Goal: Task Accomplishment & Management: Use online tool/utility

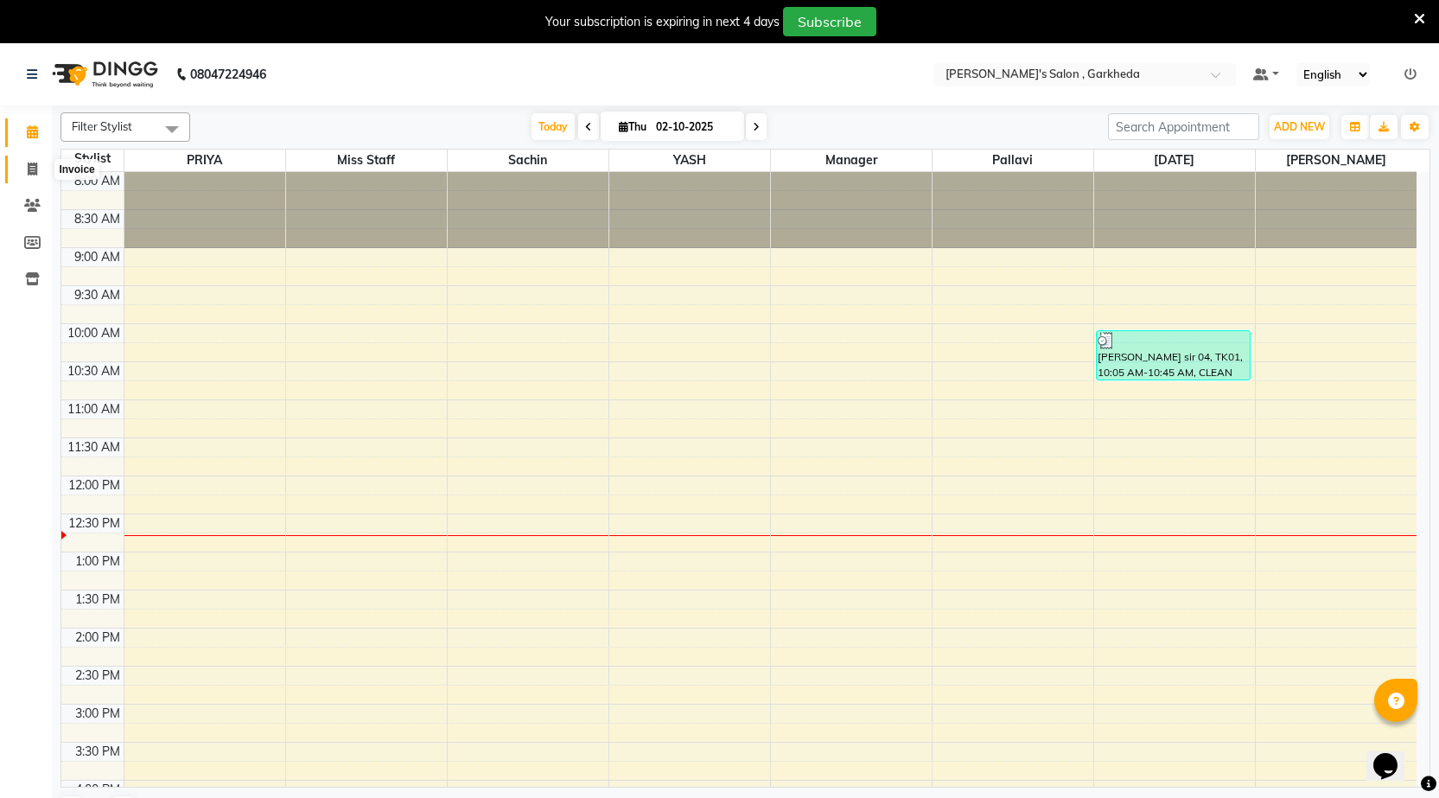
click at [31, 165] on icon at bounding box center [33, 168] width 10 height 13
select select "7062"
select select "service"
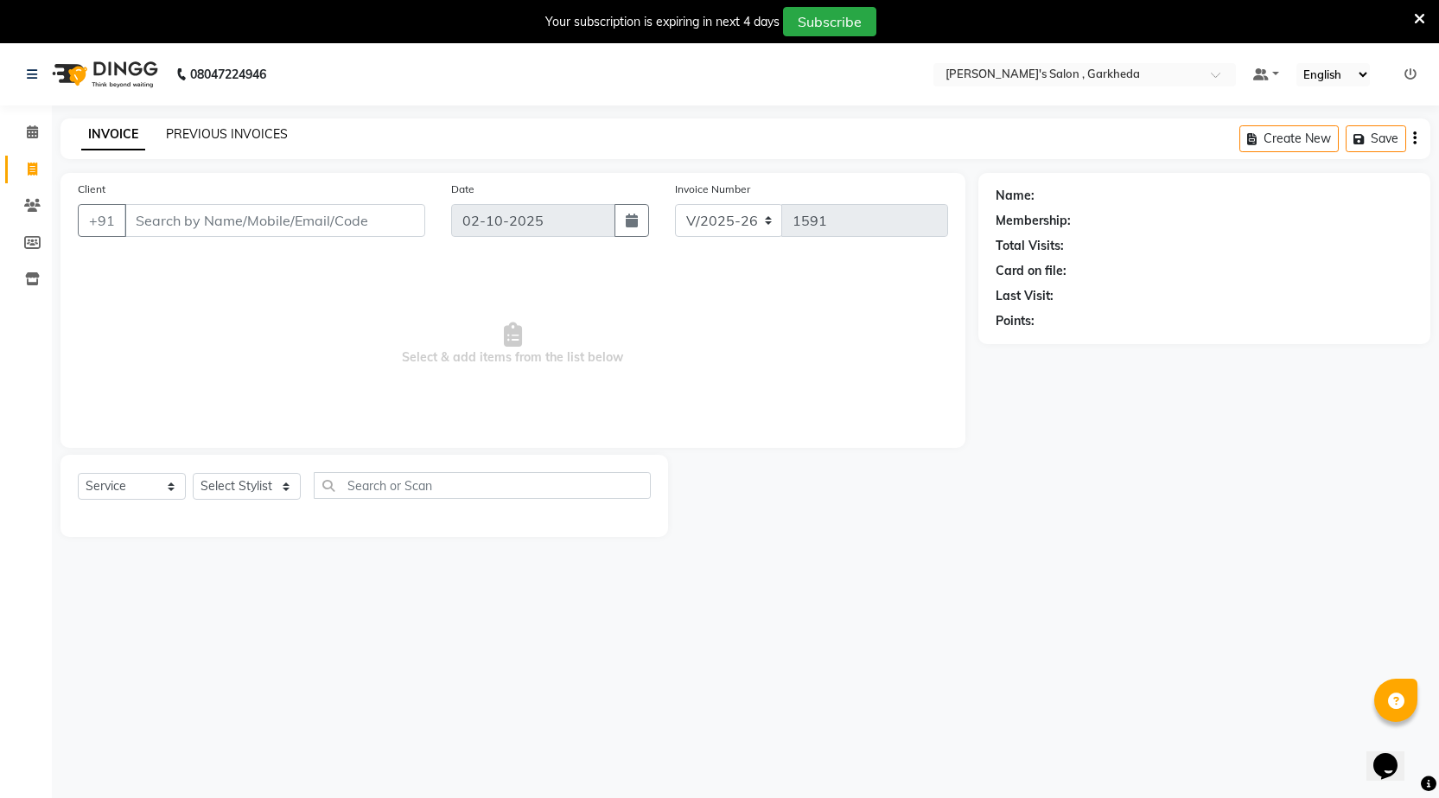
click at [220, 131] on link "PREVIOUS INVOICES" at bounding box center [227, 134] width 122 height 16
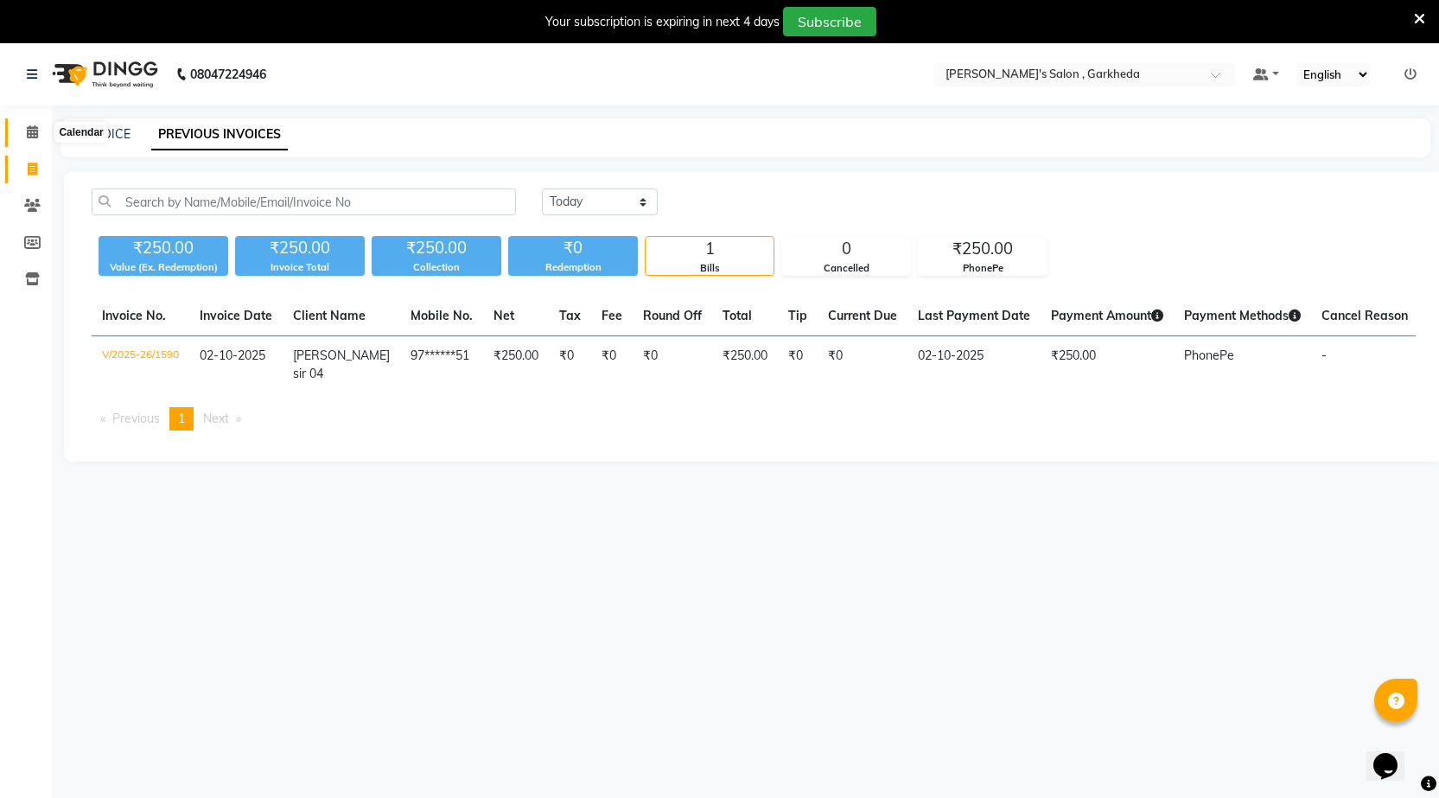
click at [29, 128] on icon at bounding box center [32, 131] width 11 height 13
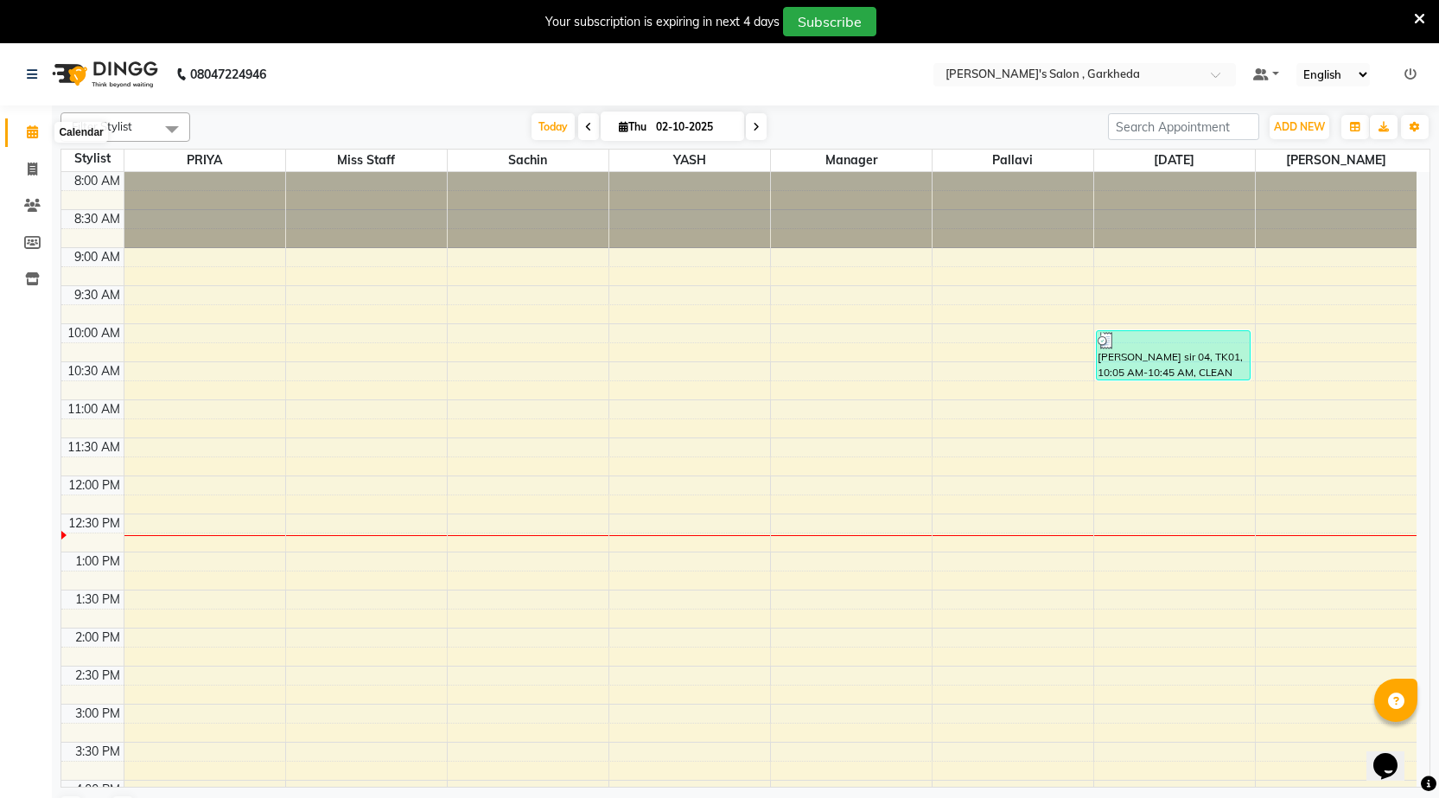
click at [27, 124] on span at bounding box center [32, 133] width 30 height 20
click at [17, 165] on link "Invoice" at bounding box center [25, 170] width 41 height 29
select select "service"
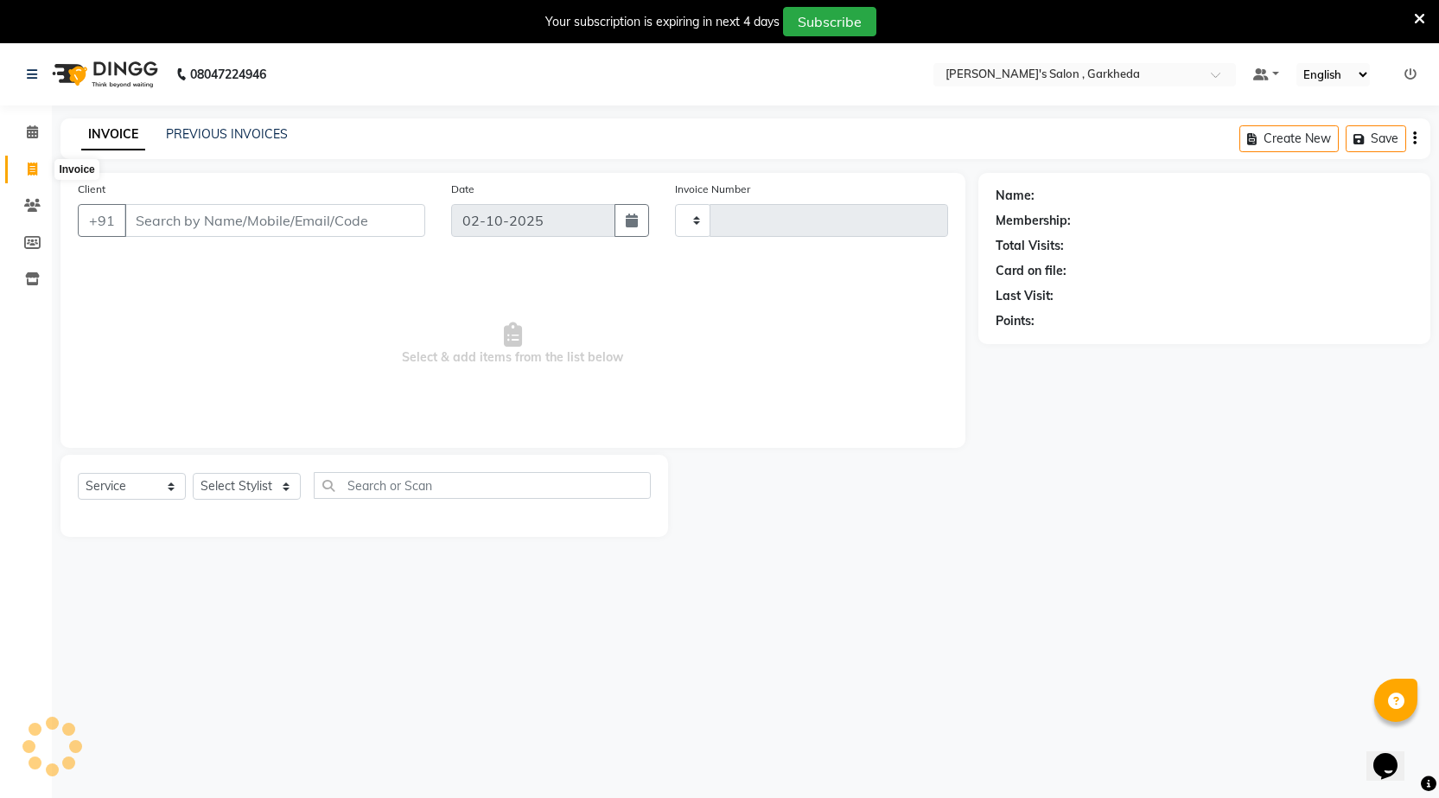
type input "1591"
select select "7062"
click at [136, 217] on input "Client" at bounding box center [274, 220] width 301 height 33
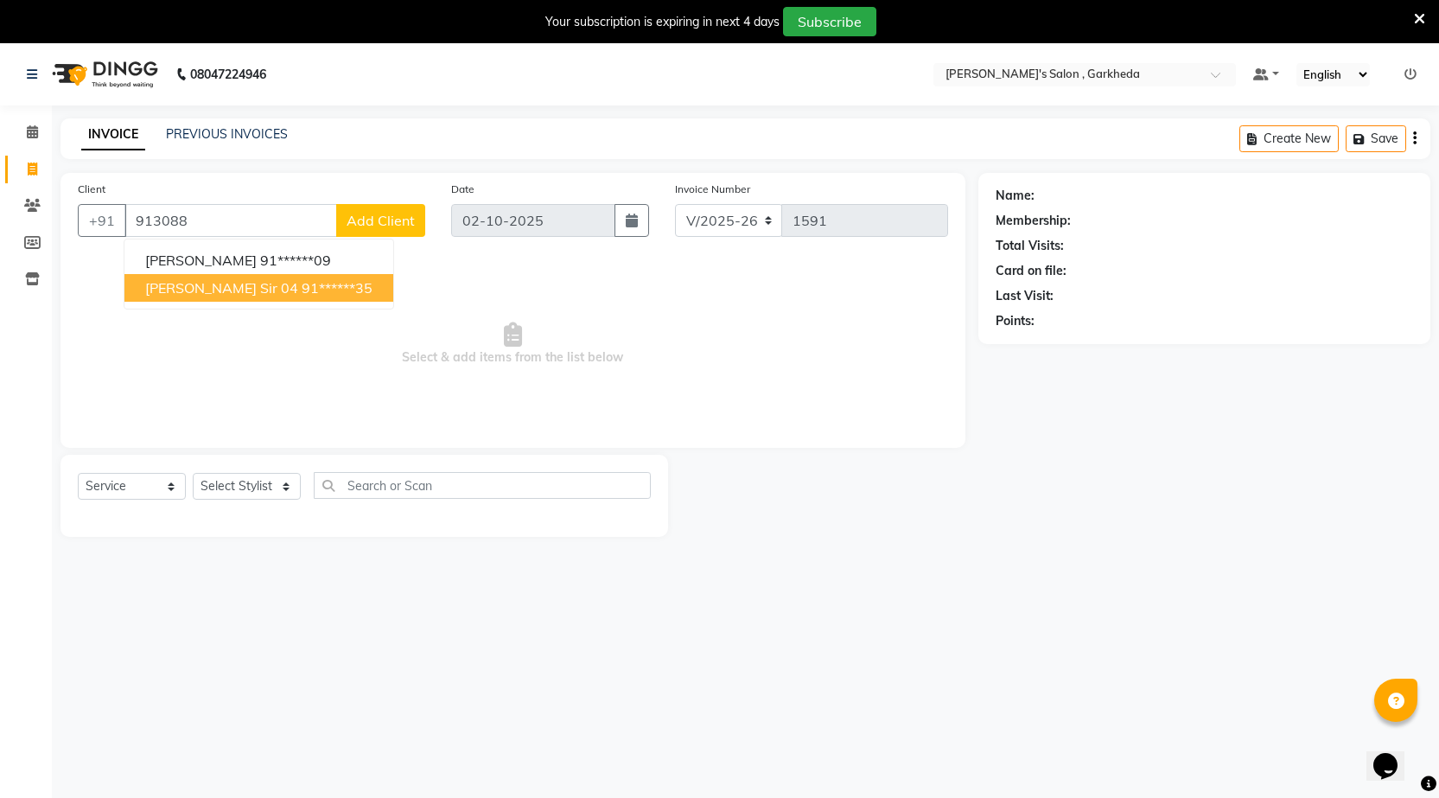
click at [168, 281] on span "[PERSON_NAME] sir 04" at bounding box center [221, 287] width 153 height 17
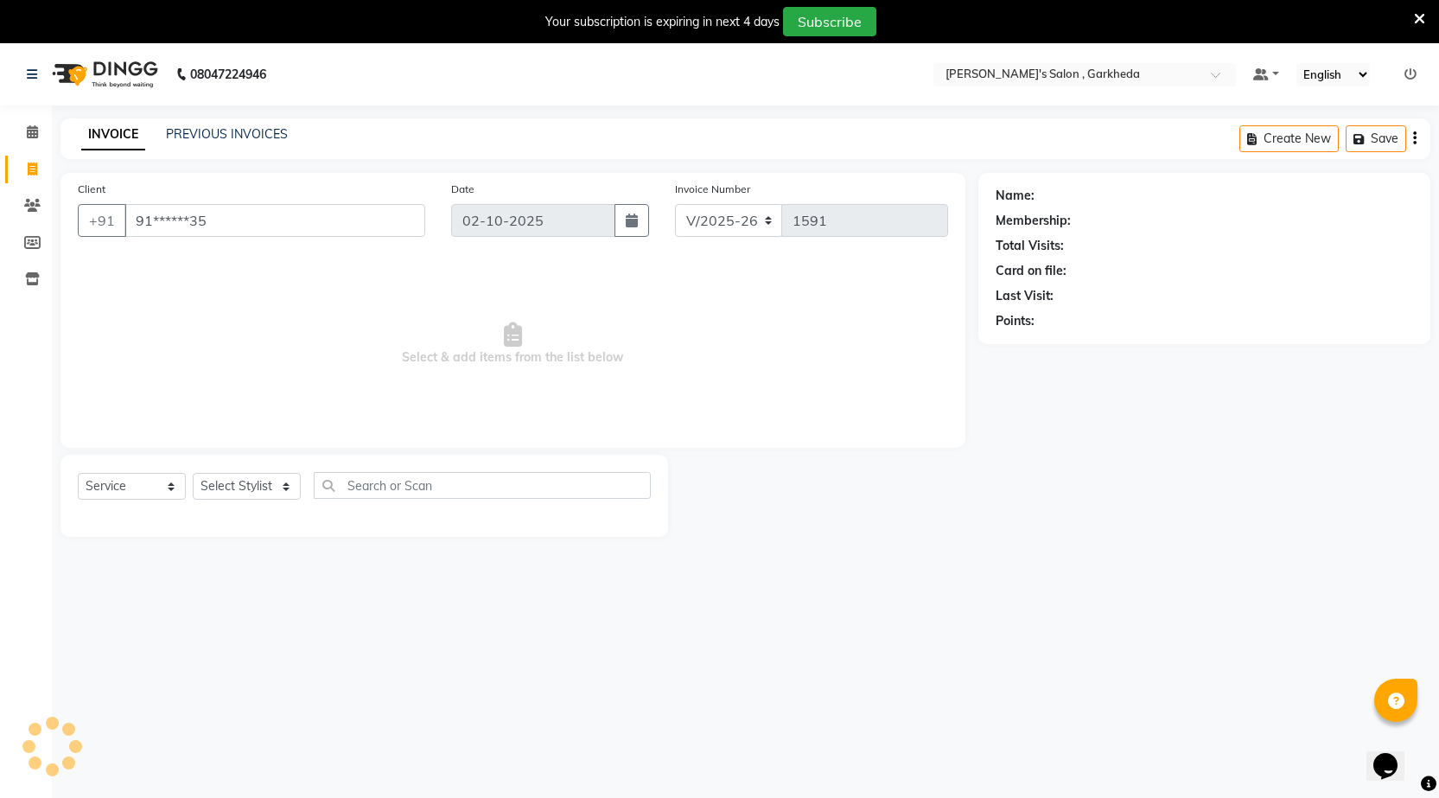
type input "91******35"
select select "1: Object"
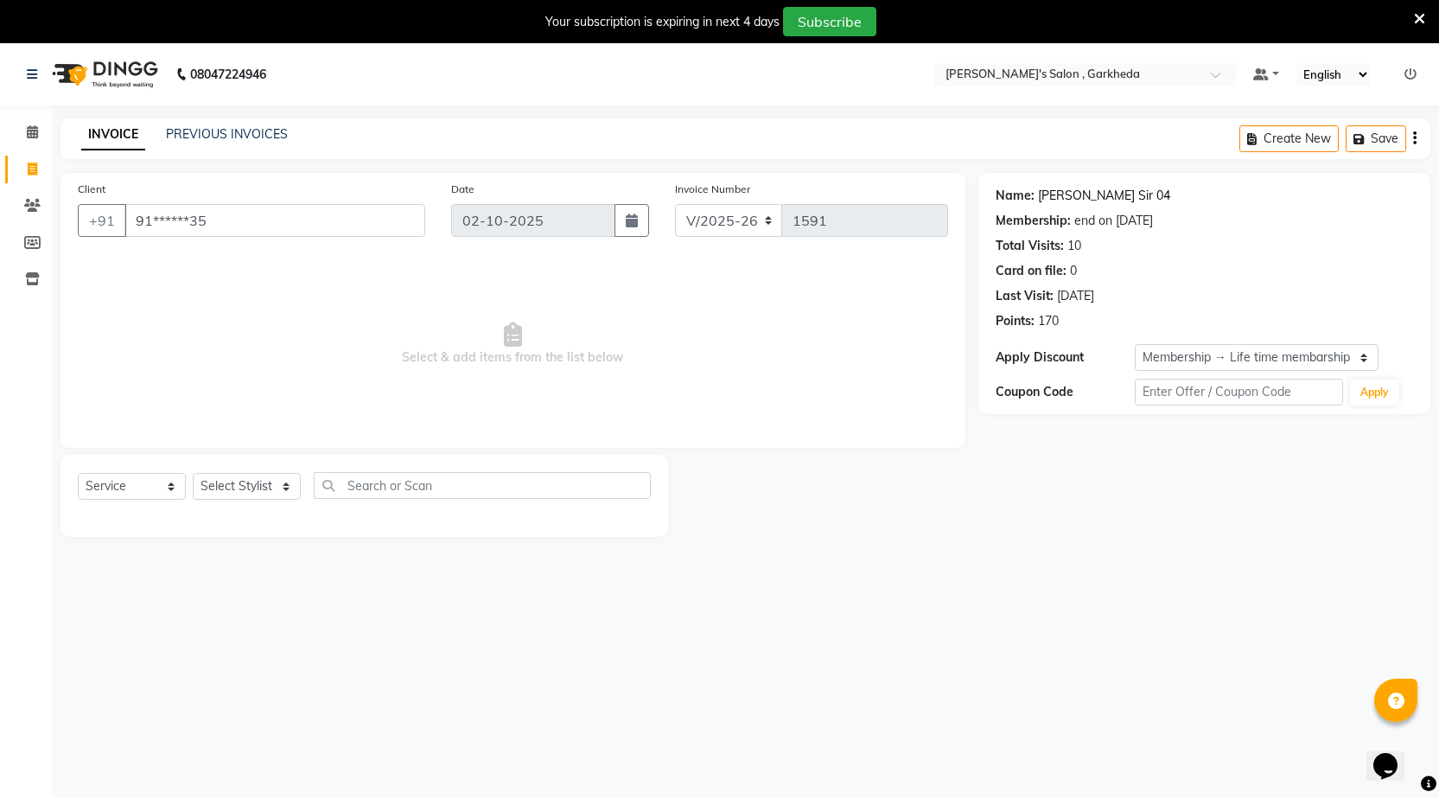
click at [1131, 193] on link "Rishap Rajput Sir 04" at bounding box center [1104, 196] width 132 height 18
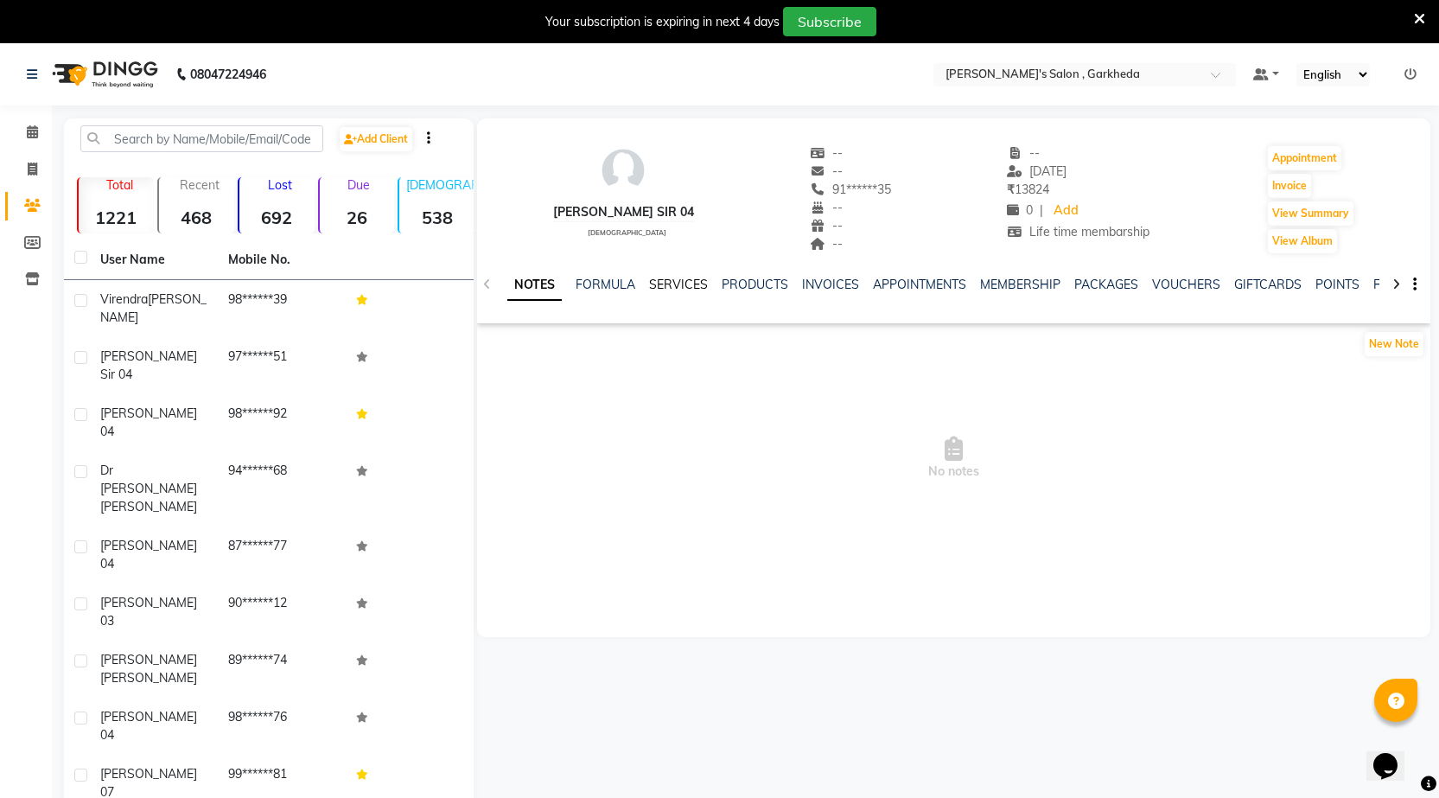
click at [683, 283] on link "SERVICES" at bounding box center [678, 284] width 59 height 16
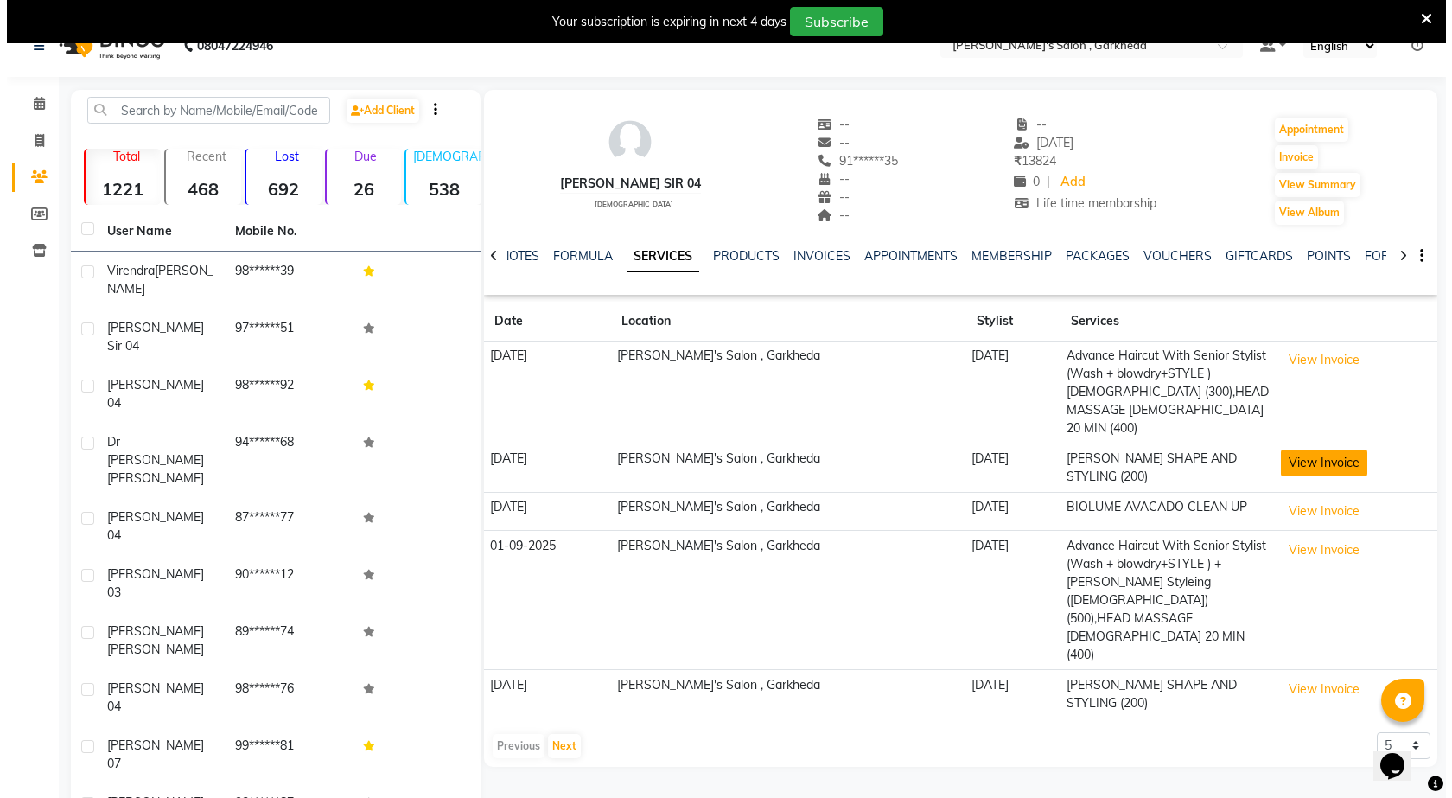
scroll to position [43, 0]
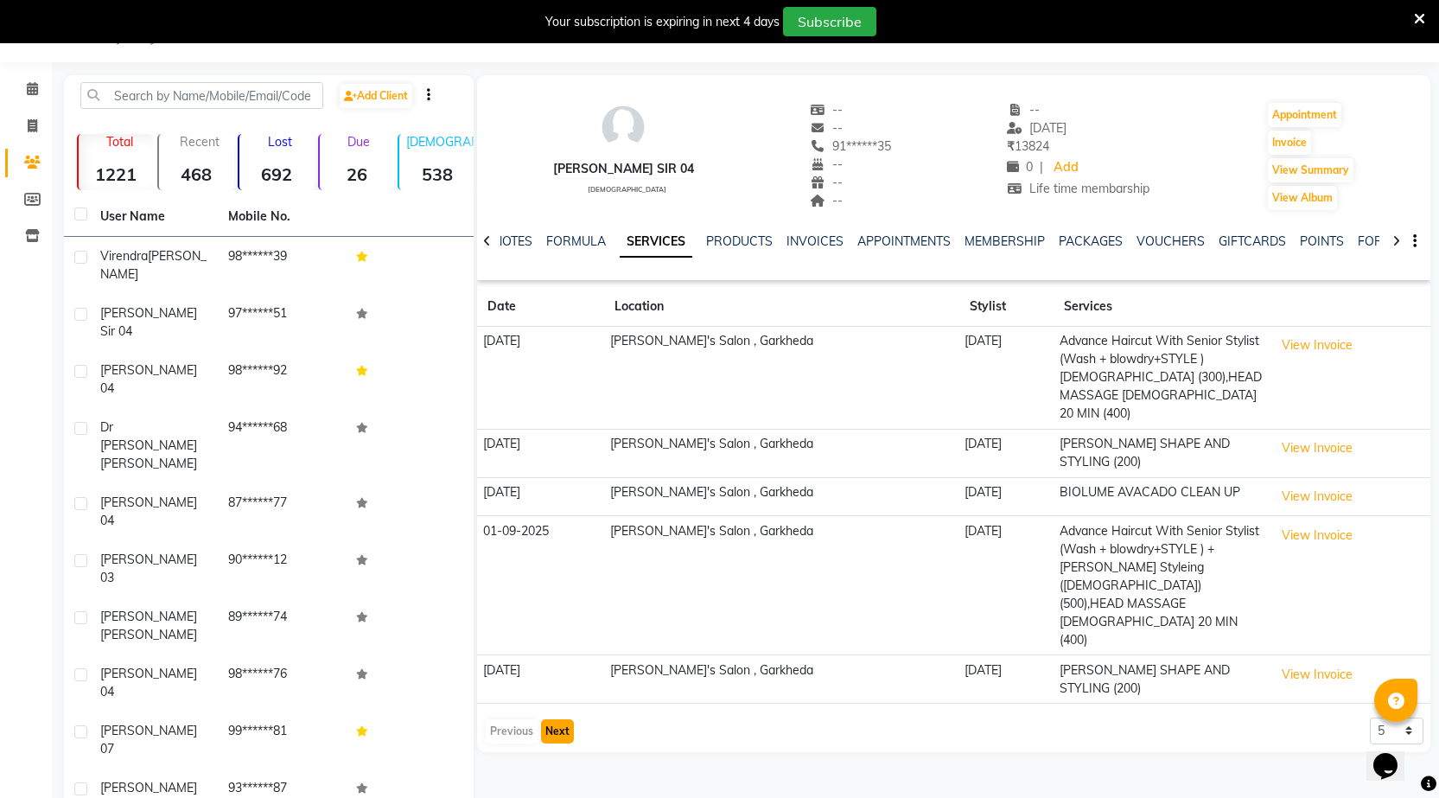
click at [554, 719] on button "Next" at bounding box center [557, 731] width 33 height 24
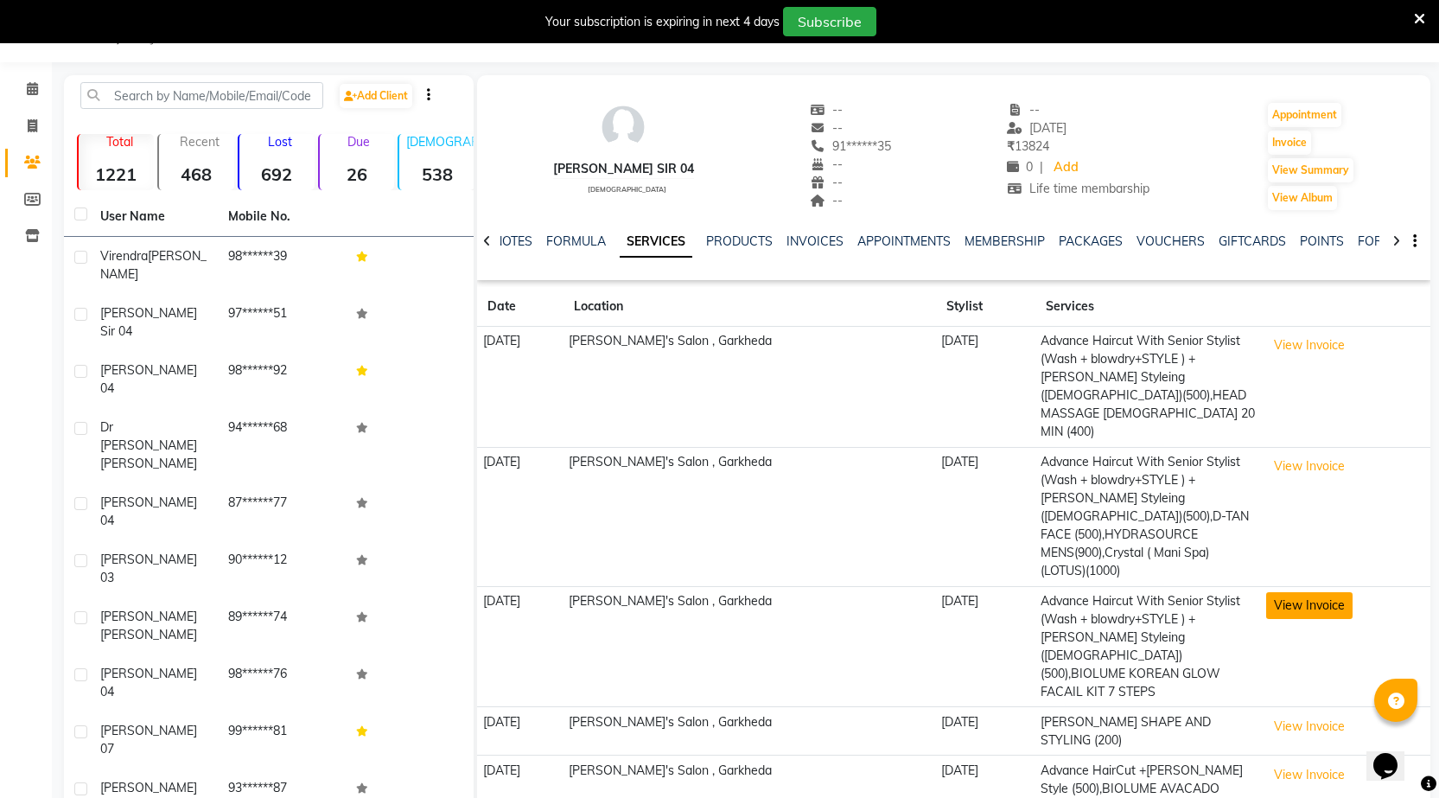
click at [1281, 592] on button "View Invoice" at bounding box center [1309, 605] width 86 height 27
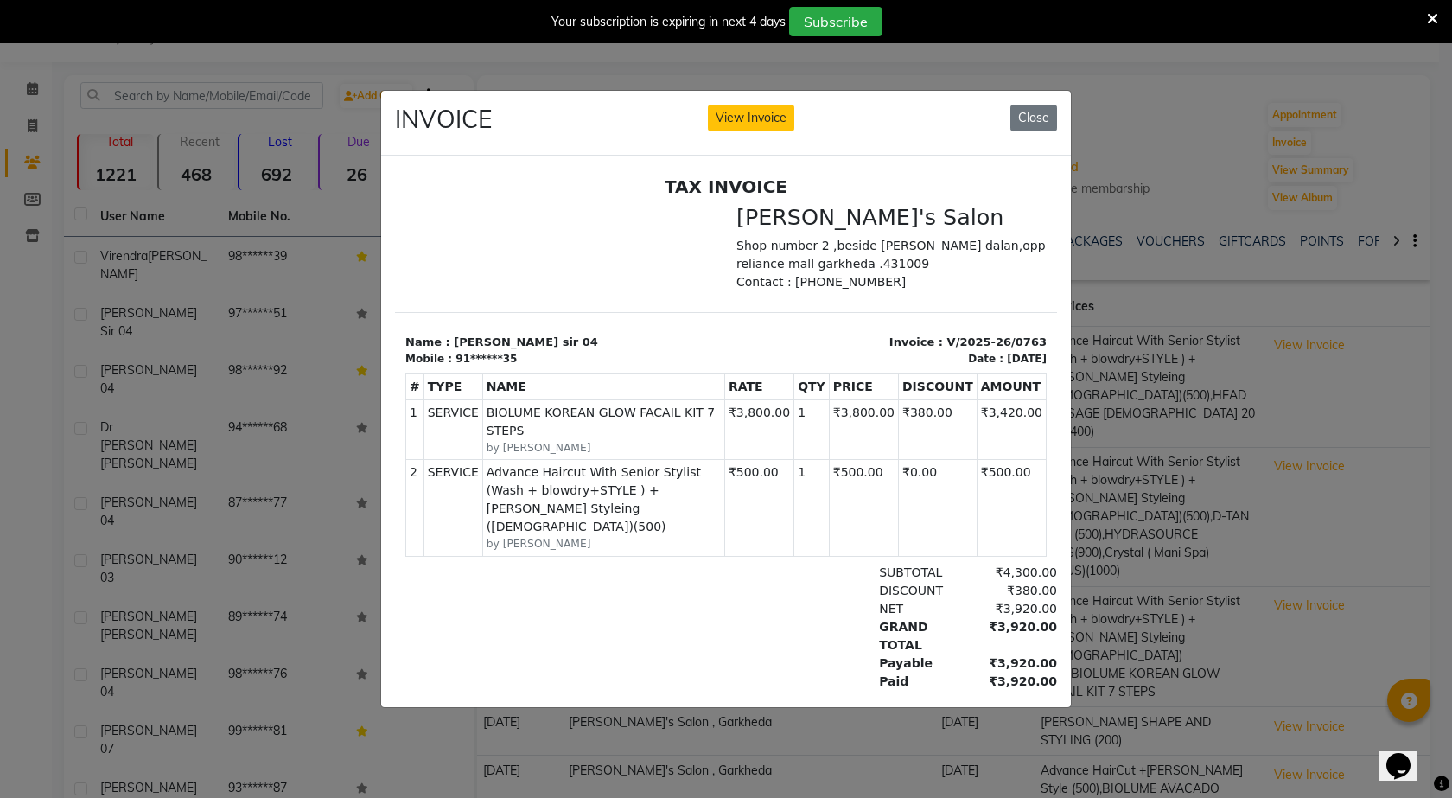
scroll to position [0, 0]
click at [1018, 114] on button "Close" at bounding box center [1033, 118] width 47 height 27
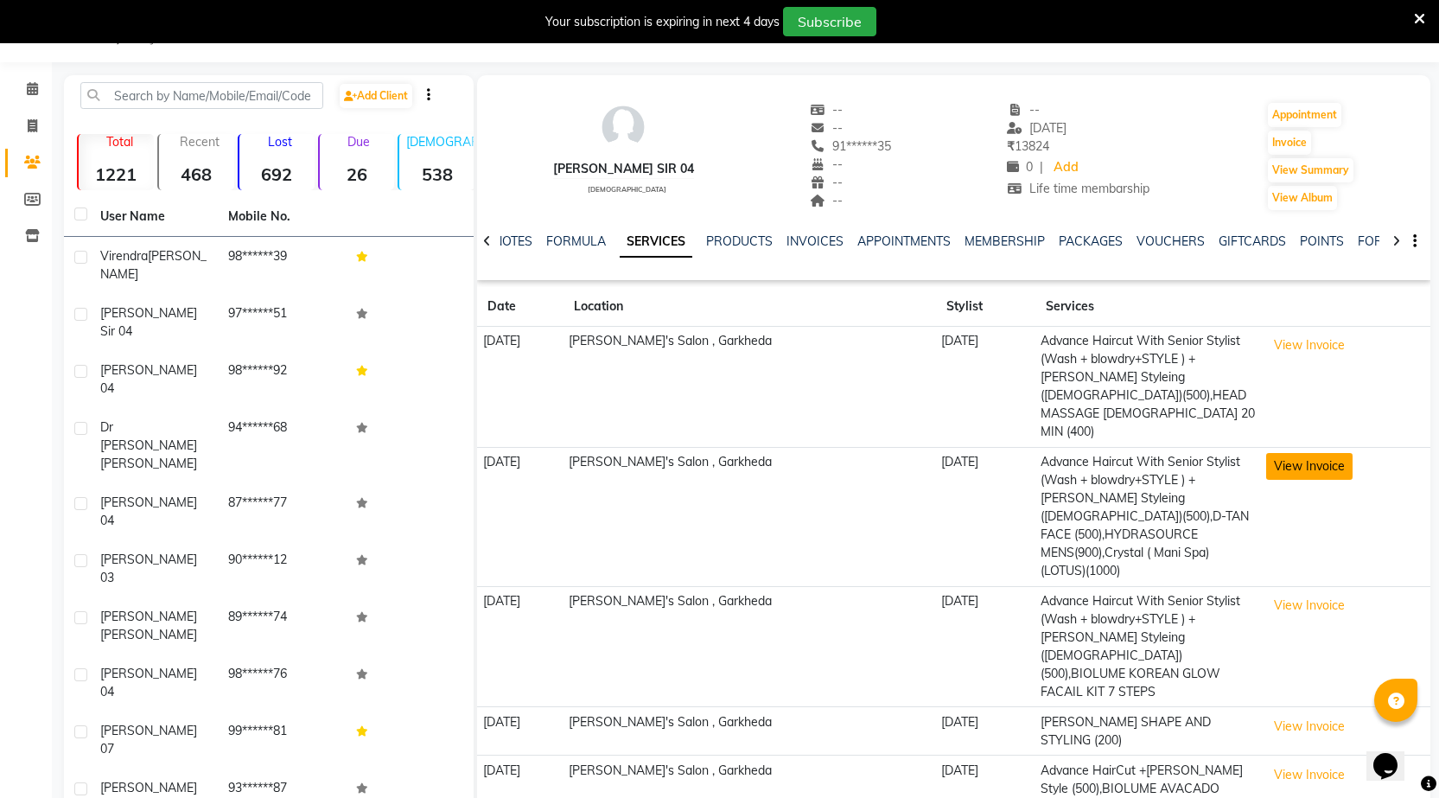
click at [1275, 453] on button "View Invoice" at bounding box center [1309, 466] width 86 height 27
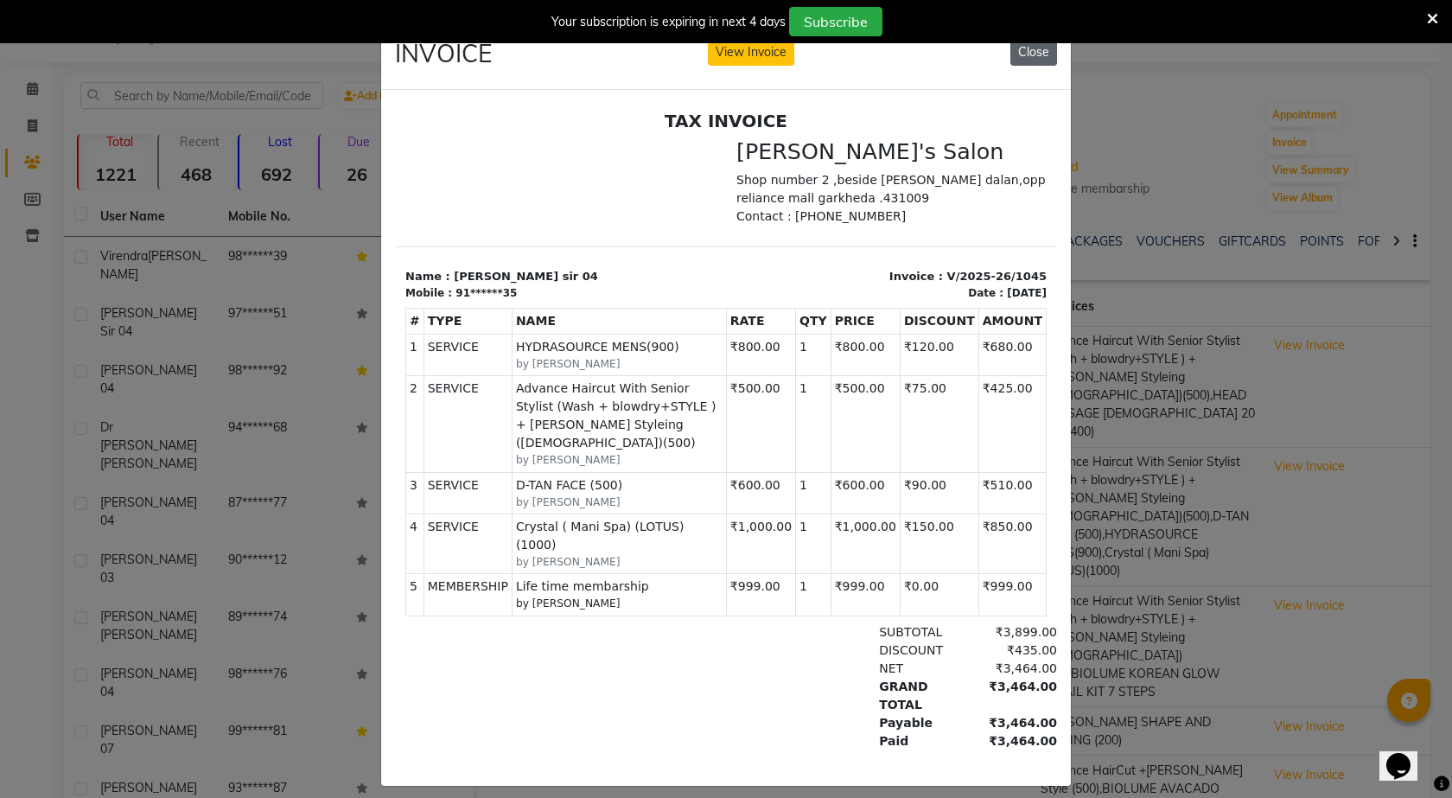
click at [1042, 54] on button "Close" at bounding box center [1033, 52] width 47 height 27
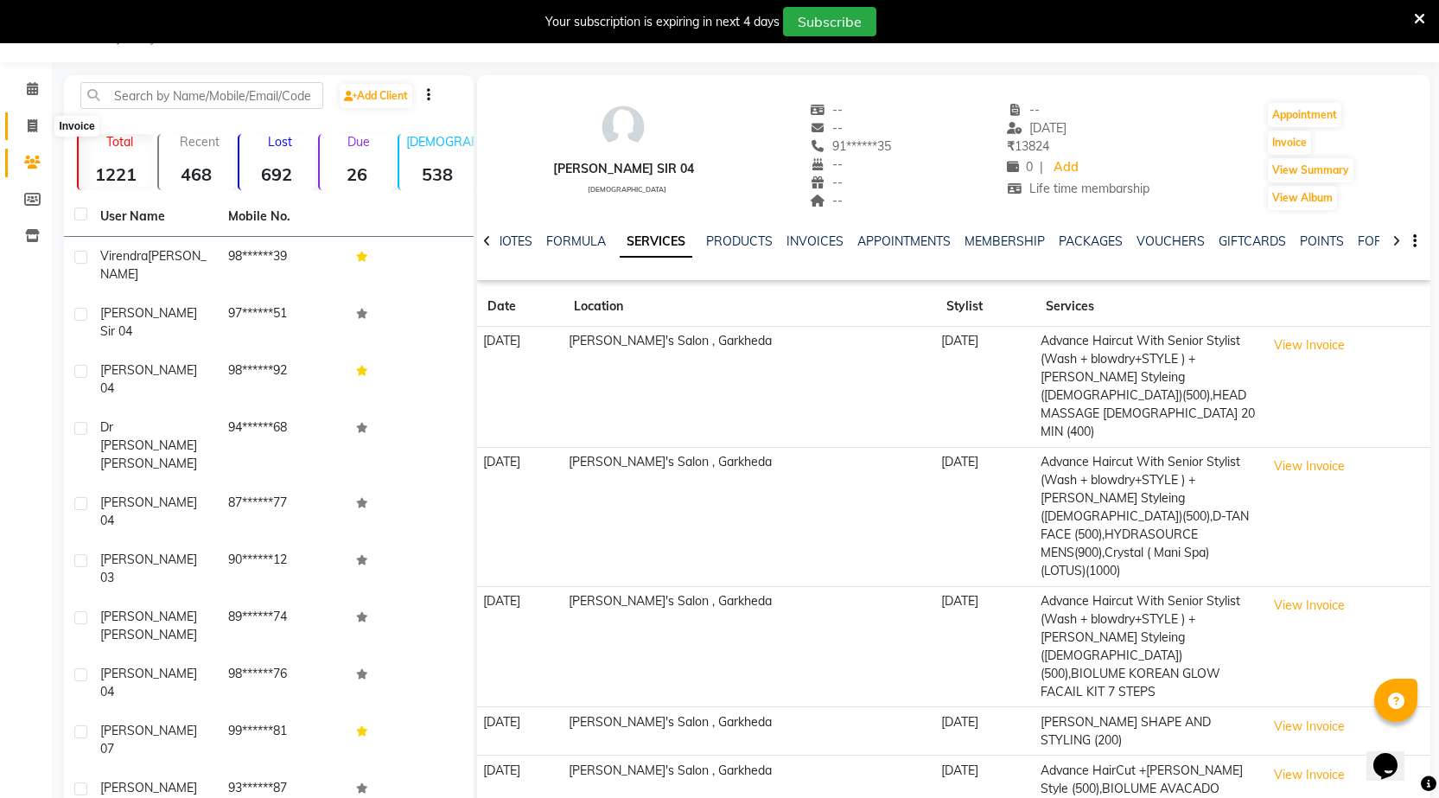
click at [28, 124] on icon at bounding box center [33, 125] width 10 height 13
select select "7062"
select select "service"
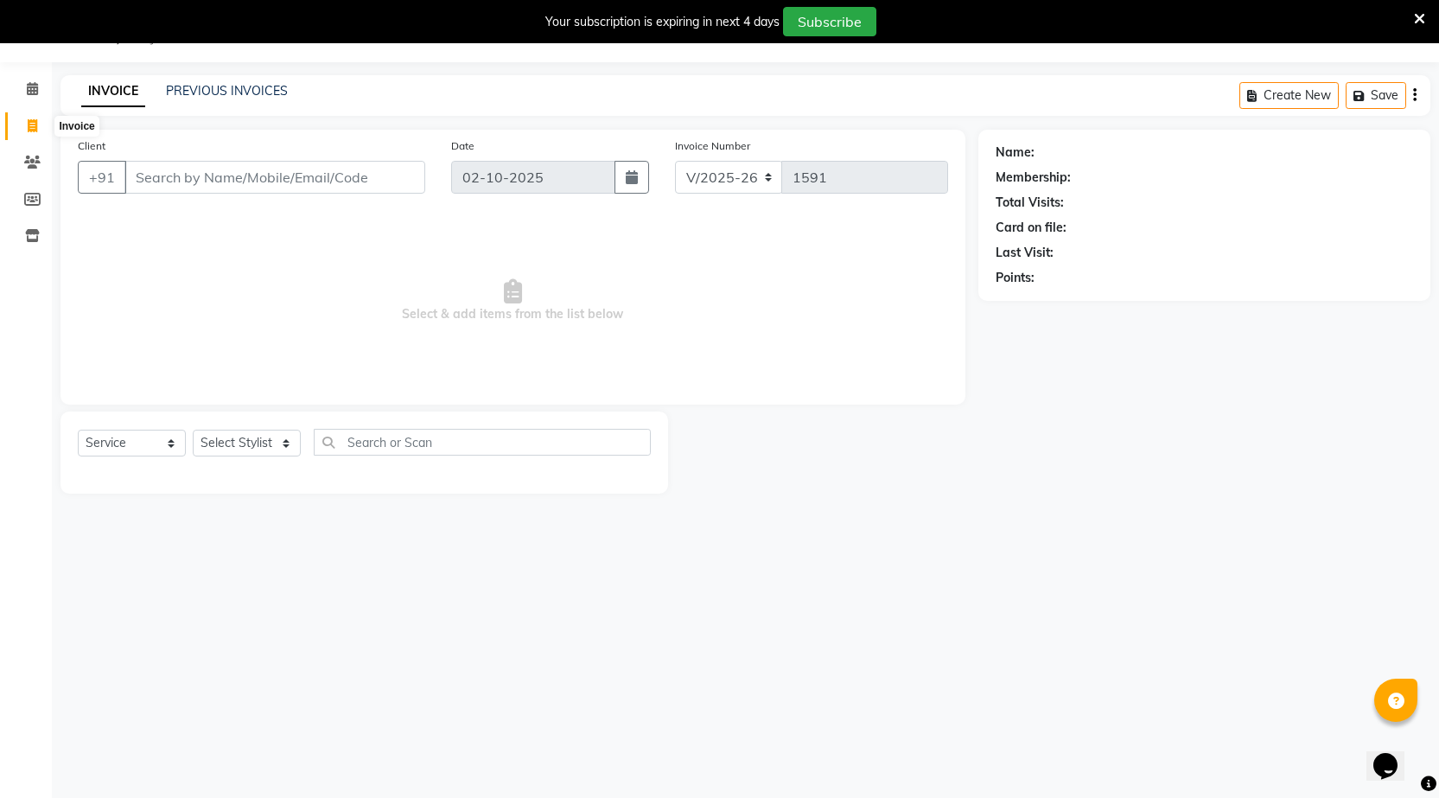
click at [37, 123] on icon at bounding box center [33, 125] width 10 height 13
select select "service"
type input "1591"
select select "7062"
click at [35, 92] on icon at bounding box center [32, 88] width 11 height 13
